Goal: Use online tool/utility: Utilize a website feature to perform a specific function

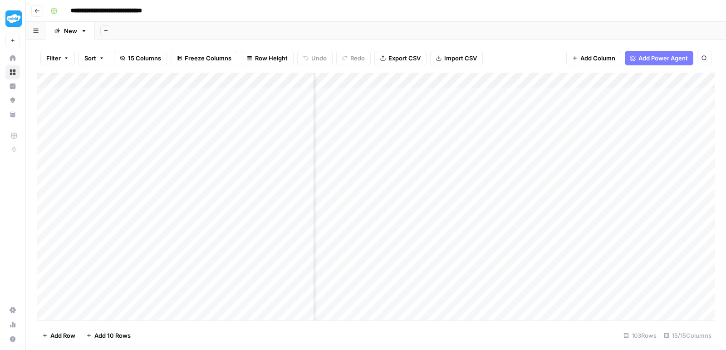
scroll to position [0, 528]
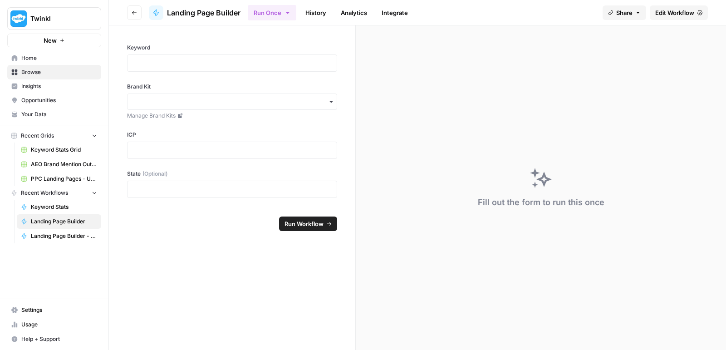
click at [34, 68] on span "Browse" at bounding box center [59, 72] width 76 height 8
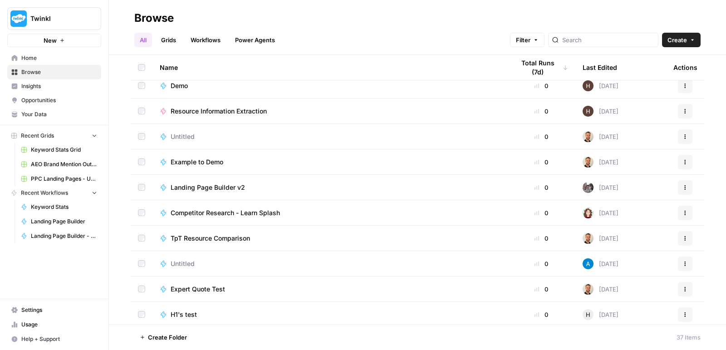
scroll to position [676, 0]
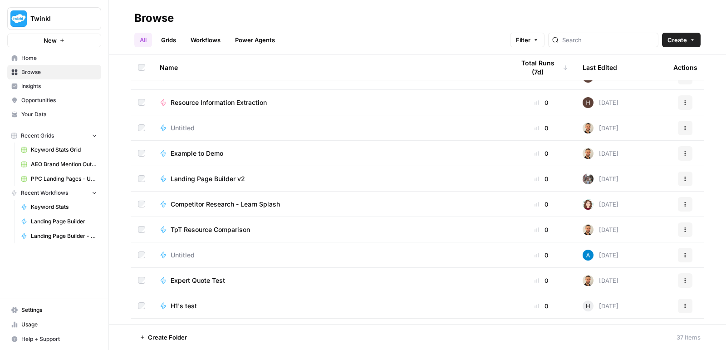
click at [210, 284] on span "Expert Quote Test" at bounding box center [198, 280] width 54 height 9
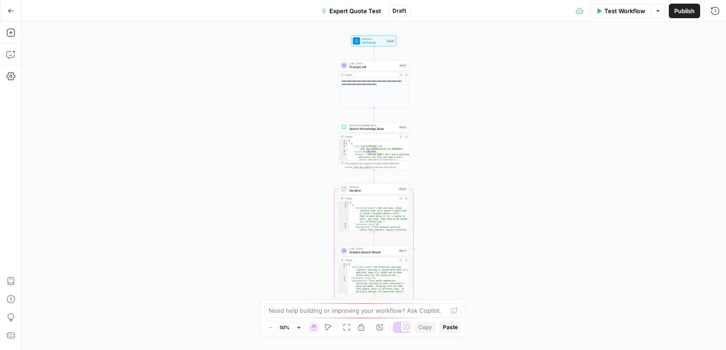
click at [608, 15] on button "Test Workflow" at bounding box center [620, 11] width 61 height 15
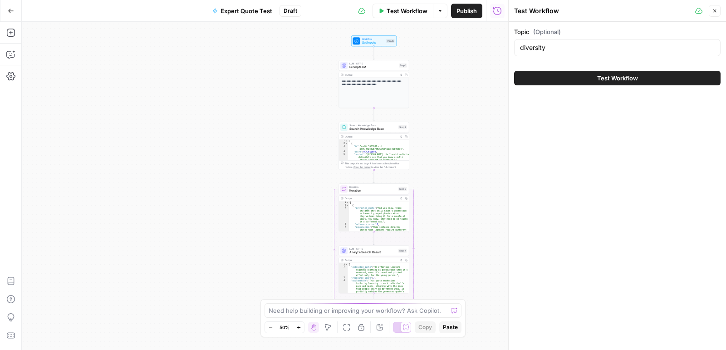
click at [584, 41] on div "diversity" at bounding box center [617, 47] width 206 height 17
click at [568, 54] on div "diversity" at bounding box center [617, 47] width 206 height 17
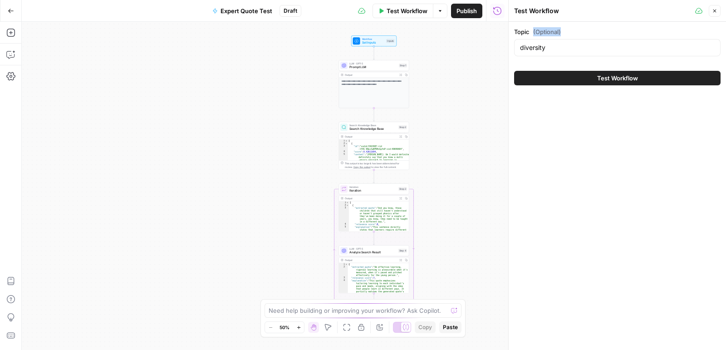
click at [568, 54] on div "diversity" at bounding box center [617, 47] width 206 height 17
click at [535, 51] on input "diversity" at bounding box center [617, 47] width 195 height 9
type input "early identification"
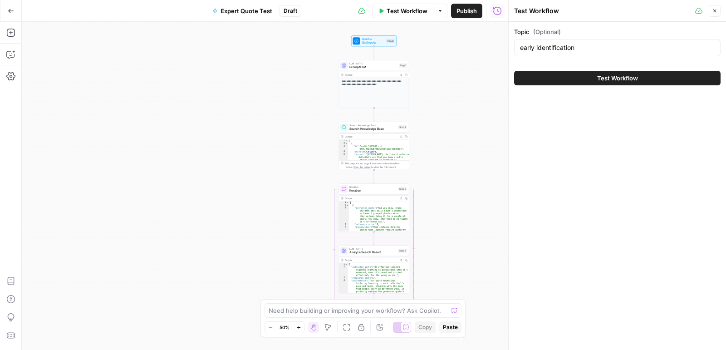
click at [573, 74] on button "Test Workflow" at bounding box center [617, 78] width 206 height 15
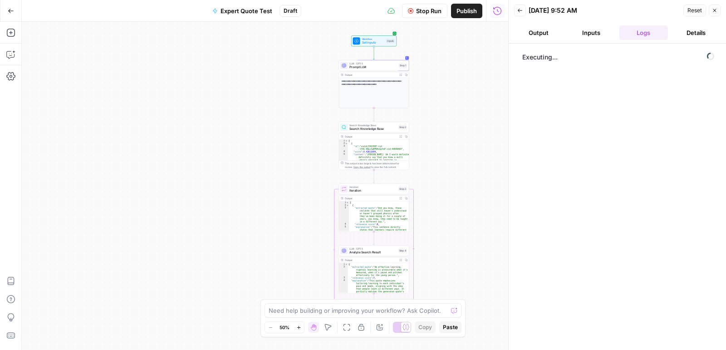
click at [298, 326] on icon "button" at bounding box center [298, 327] width 5 height 5
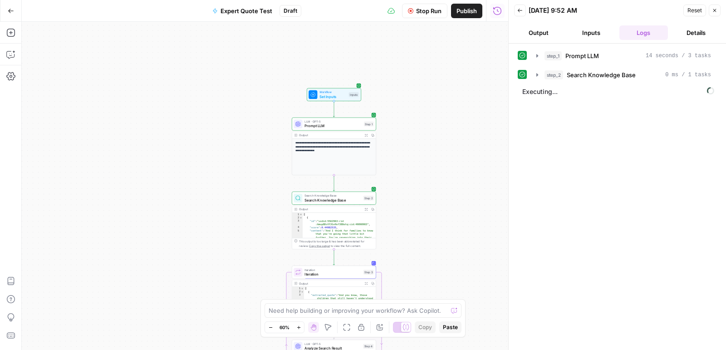
drag, startPoint x: 427, startPoint y: 214, endPoint x: 417, endPoint y: 224, distance: 14.1
click at [417, 224] on div "**********" at bounding box center [265, 186] width 486 height 328
click at [297, 328] on icon "button" at bounding box center [298, 327] width 5 height 5
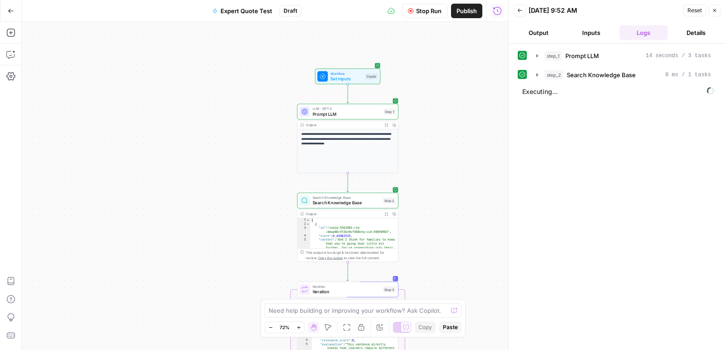
click at [297, 328] on icon "button" at bounding box center [298, 327] width 5 height 5
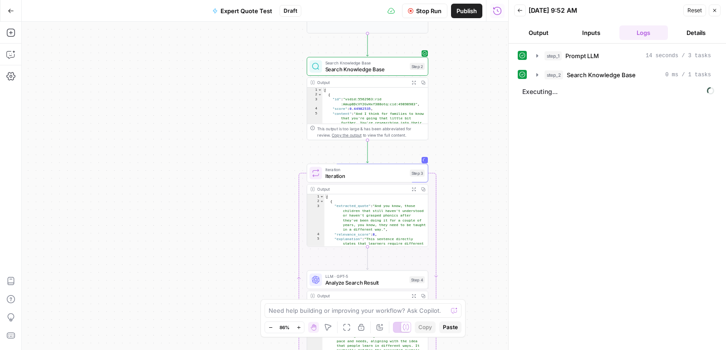
drag, startPoint x: 474, startPoint y: 225, endPoint x: 478, endPoint y: 87, distance: 138.4
click at [478, 87] on div "**********" at bounding box center [265, 186] width 486 height 328
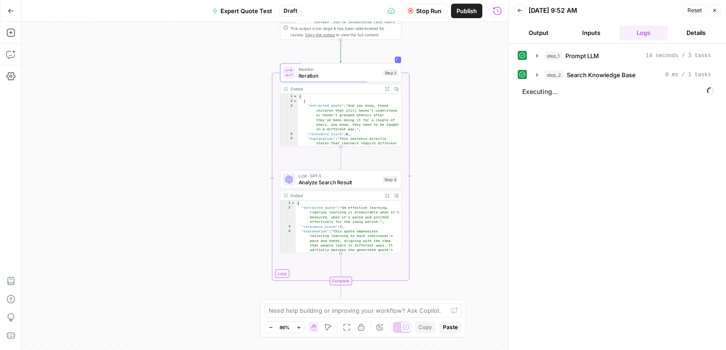
drag, startPoint x: 476, startPoint y: 186, endPoint x: 448, endPoint y: 87, distance: 102.7
click at [448, 87] on div "**********" at bounding box center [265, 186] width 486 height 328
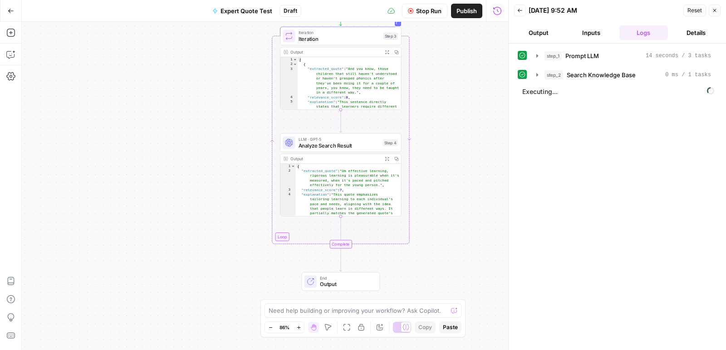
drag, startPoint x: 463, startPoint y: 244, endPoint x: 463, endPoint y: 207, distance: 36.3
click at [463, 207] on div "**********" at bounding box center [265, 186] width 486 height 328
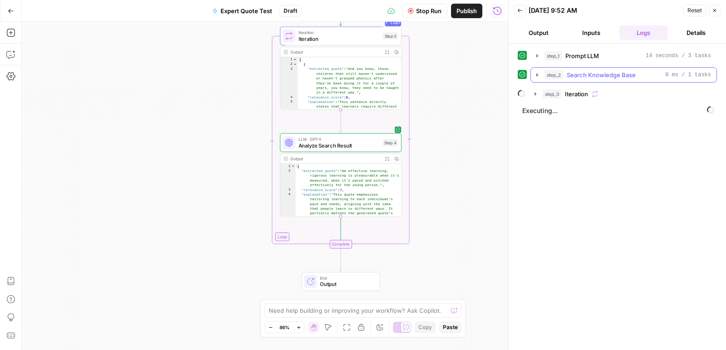
click at [534, 73] on icon "button" at bounding box center [537, 74] width 7 height 7
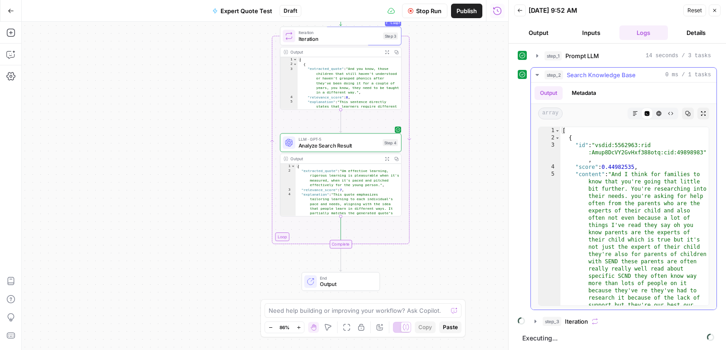
click at [534, 73] on icon "button" at bounding box center [537, 74] width 7 height 7
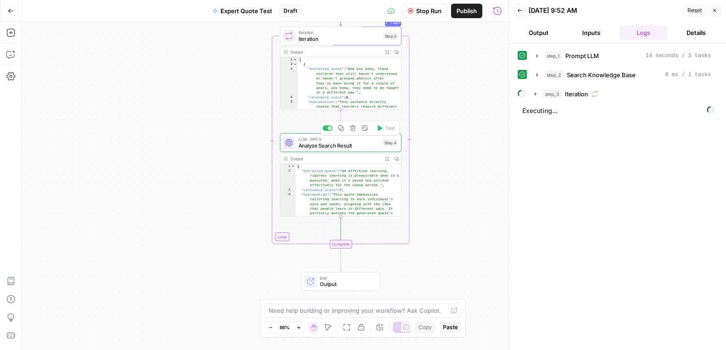
click at [281, 143] on div "LLM · GPT-5 Analyze Search Result Step 4 Copy step Delete step Add Note Test" at bounding box center [341, 142] width 122 height 19
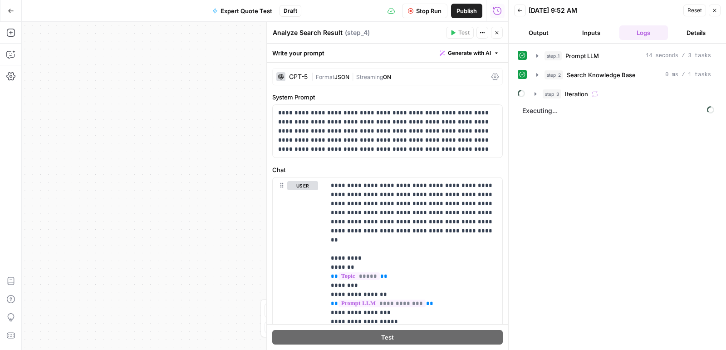
click at [498, 34] on icon "button" at bounding box center [496, 32] width 5 height 5
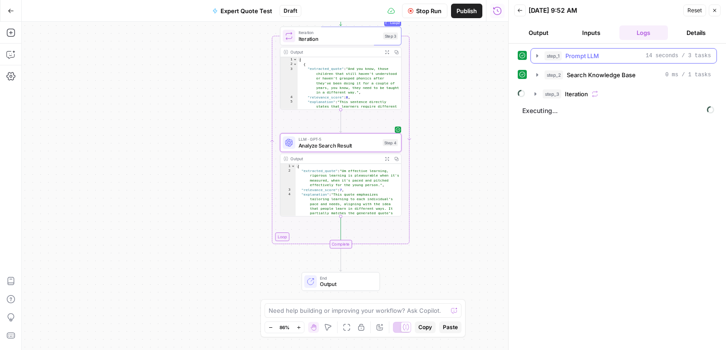
click at [534, 55] on icon "button" at bounding box center [537, 55] width 7 height 7
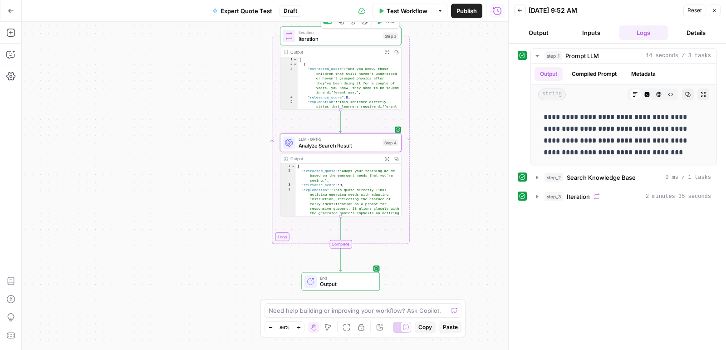
click at [363, 38] on span "Iteration" at bounding box center [340, 39] width 82 height 8
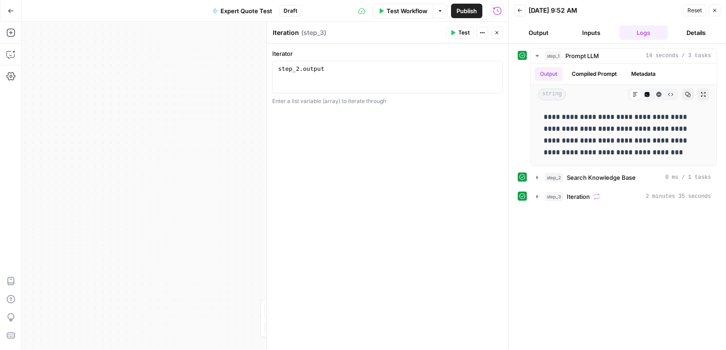
click at [495, 30] on icon "button" at bounding box center [496, 32] width 5 height 5
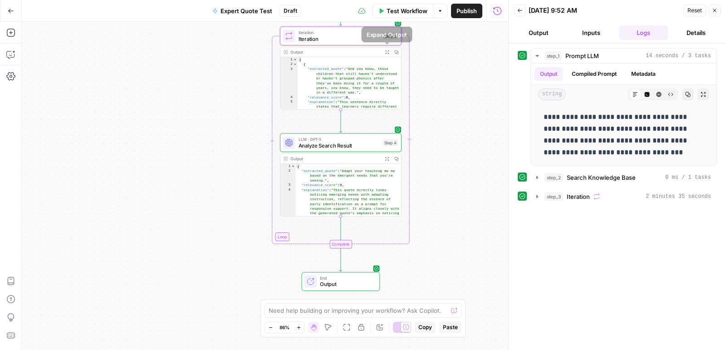
click at [388, 53] on icon "button" at bounding box center [387, 52] width 4 height 4
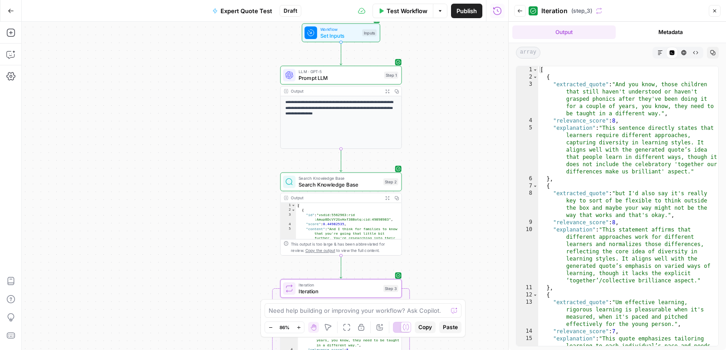
click at [355, 73] on span "LLM · GPT-5" at bounding box center [340, 72] width 82 height 6
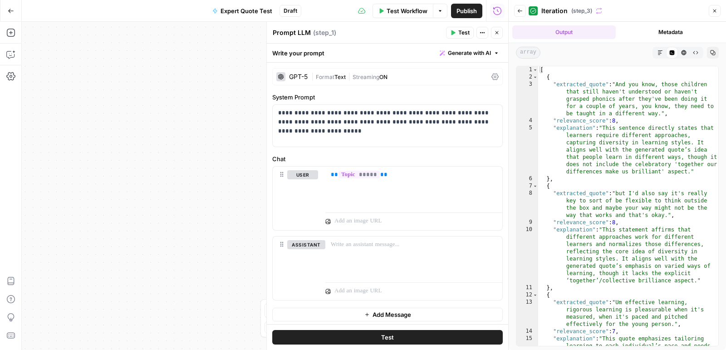
click at [459, 30] on span "Test" at bounding box center [463, 33] width 11 height 8
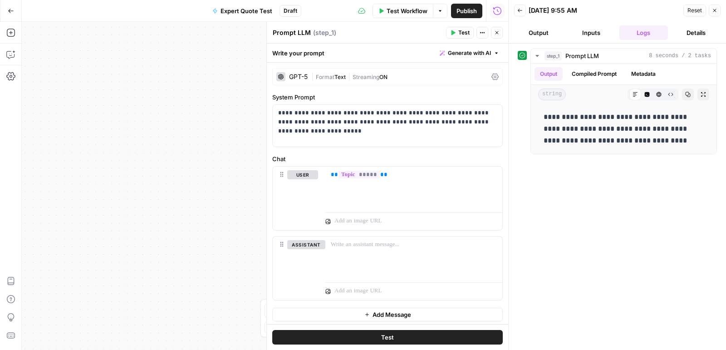
click at [496, 36] on button "Close" at bounding box center [497, 33] width 12 height 12
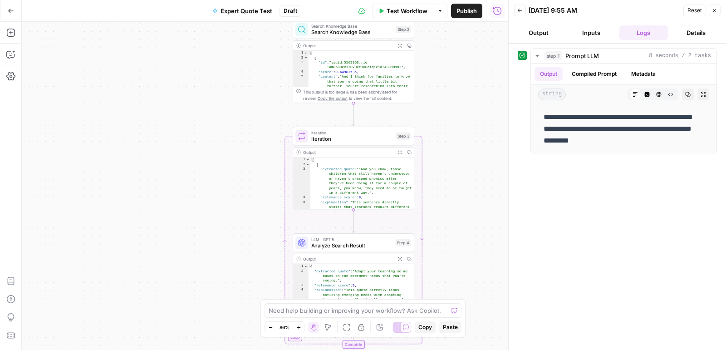
click at [362, 145] on div "Iteration Iteration Step 3 Copy step Delete step Add Note Test" at bounding box center [354, 136] width 122 height 19
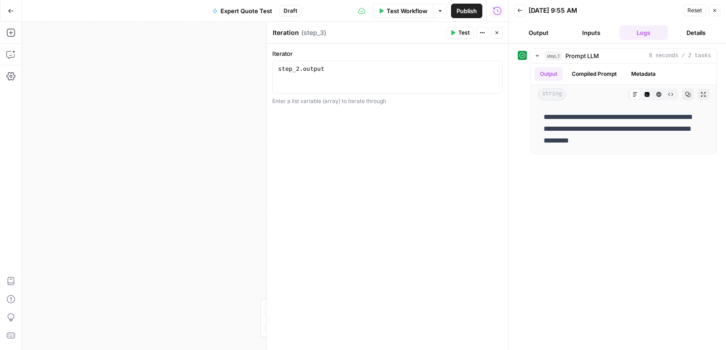
click at [498, 31] on icon "button" at bounding box center [496, 32] width 5 height 5
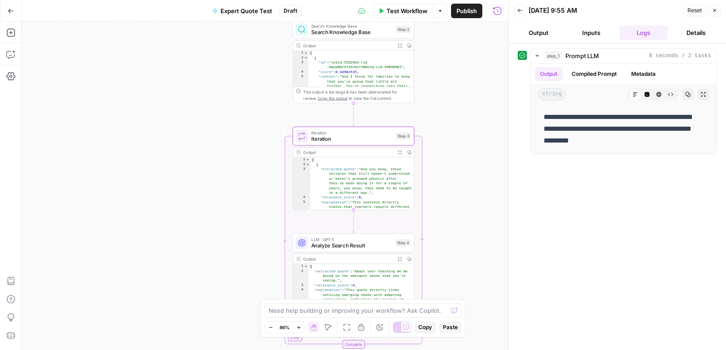
click at [400, 152] on icon "button" at bounding box center [399, 152] width 5 height 5
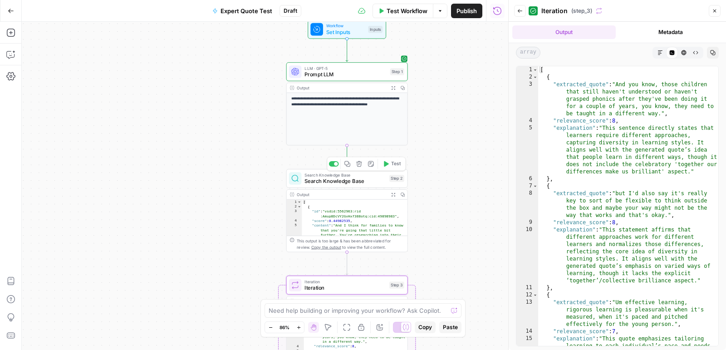
click at [377, 182] on span "Search Knowledge Base" at bounding box center [345, 181] width 82 height 8
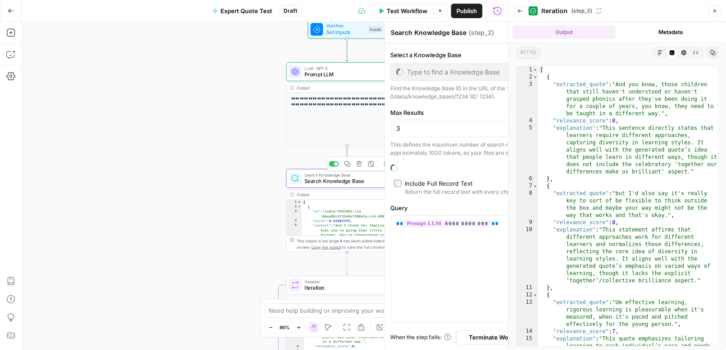
type input "Transcribed Podcasts, Videos, etc."
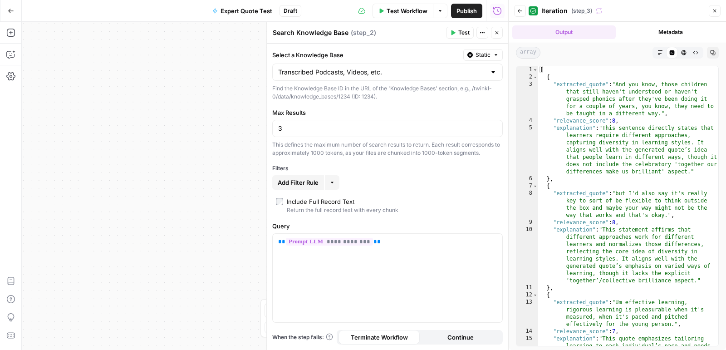
click at [498, 31] on icon "button" at bounding box center [496, 32] width 5 height 5
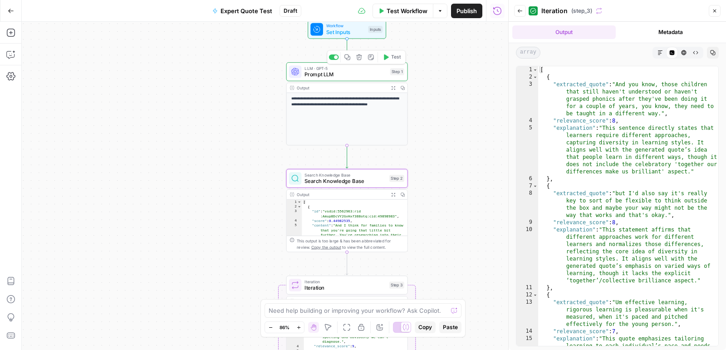
click at [368, 72] on span "Prompt LLM" at bounding box center [345, 74] width 82 height 8
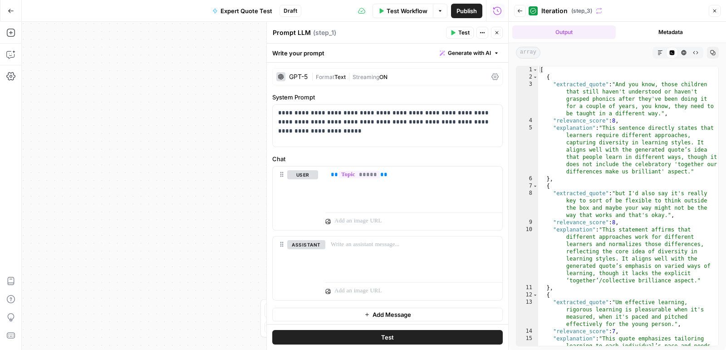
click at [401, 16] on button "Test Workflow" at bounding box center [403, 11] width 61 height 15
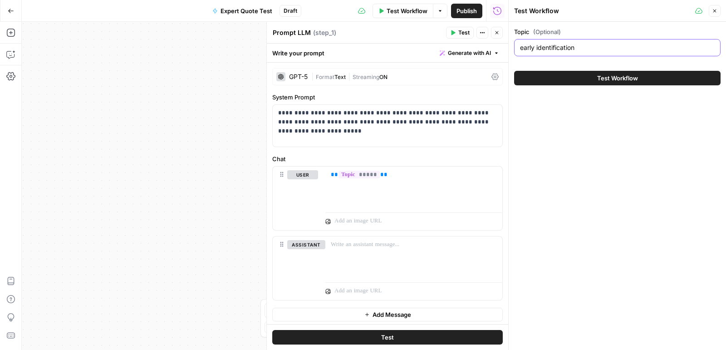
click at [580, 48] on input "early identification" at bounding box center [617, 47] width 195 height 9
click at [580, 48] on input "early identification of SE" at bounding box center [617, 47] width 195 height 9
type input "early identification of special educational needs"
click at [664, 84] on button "Test Workflow" at bounding box center [617, 78] width 206 height 15
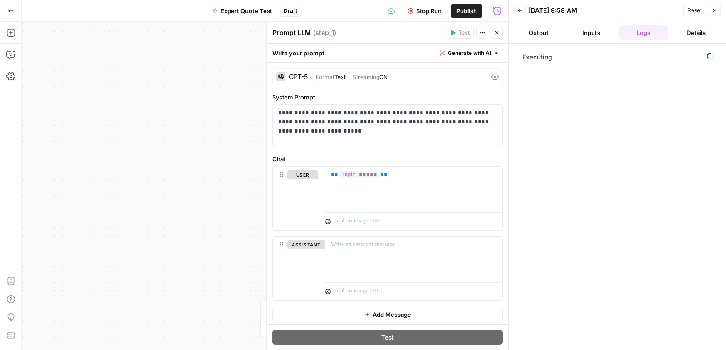
click at [496, 32] on icon "button" at bounding box center [496, 32] width 3 height 3
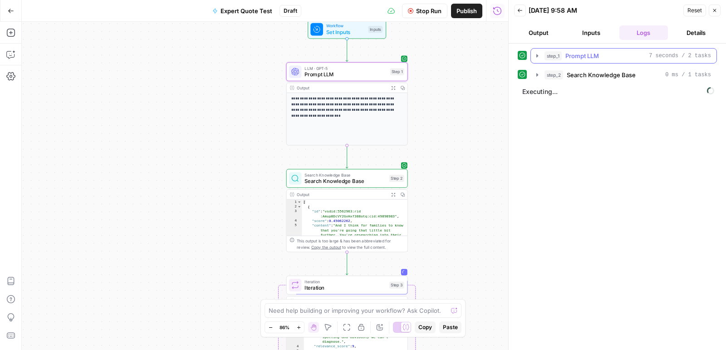
click at [534, 54] on icon "button" at bounding box center [537, 55] width 7 height 7
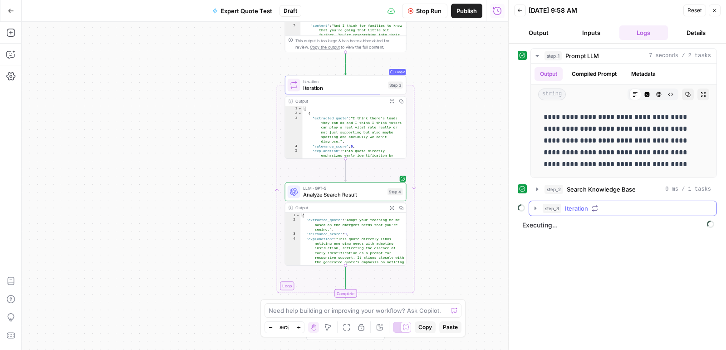
click at [536, 207] on icon "button" at bounding box center [535, 208] width 7 height 7
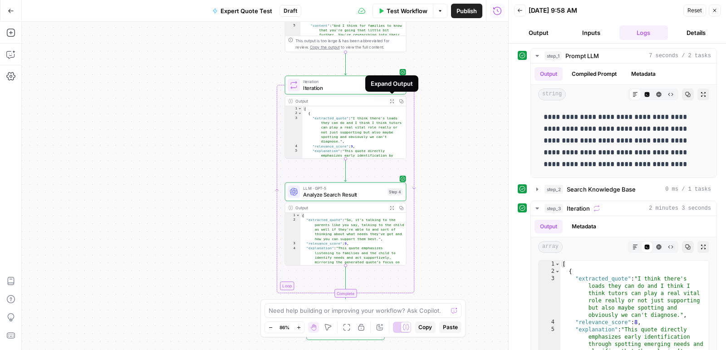
click at [392, 101] on icon "button" at bounding box center [392, 101] width 5 height 5
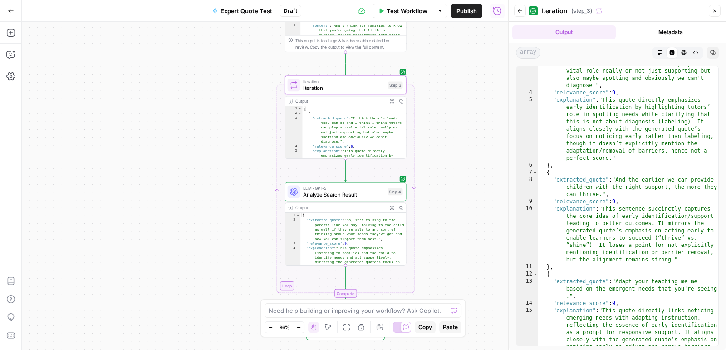
scroll to position [22, 0]
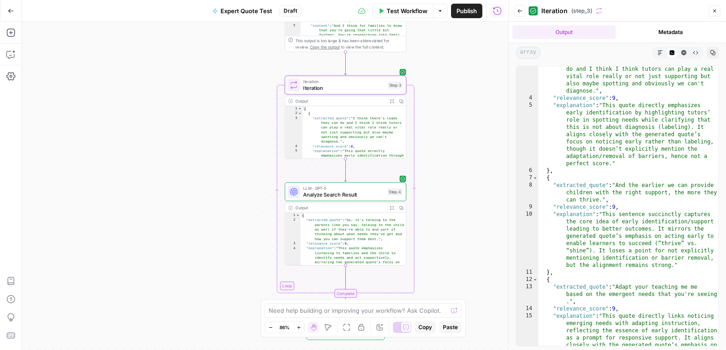
scroll to position [22, 0]
